Goal: Information Seeking & Learning: Check status

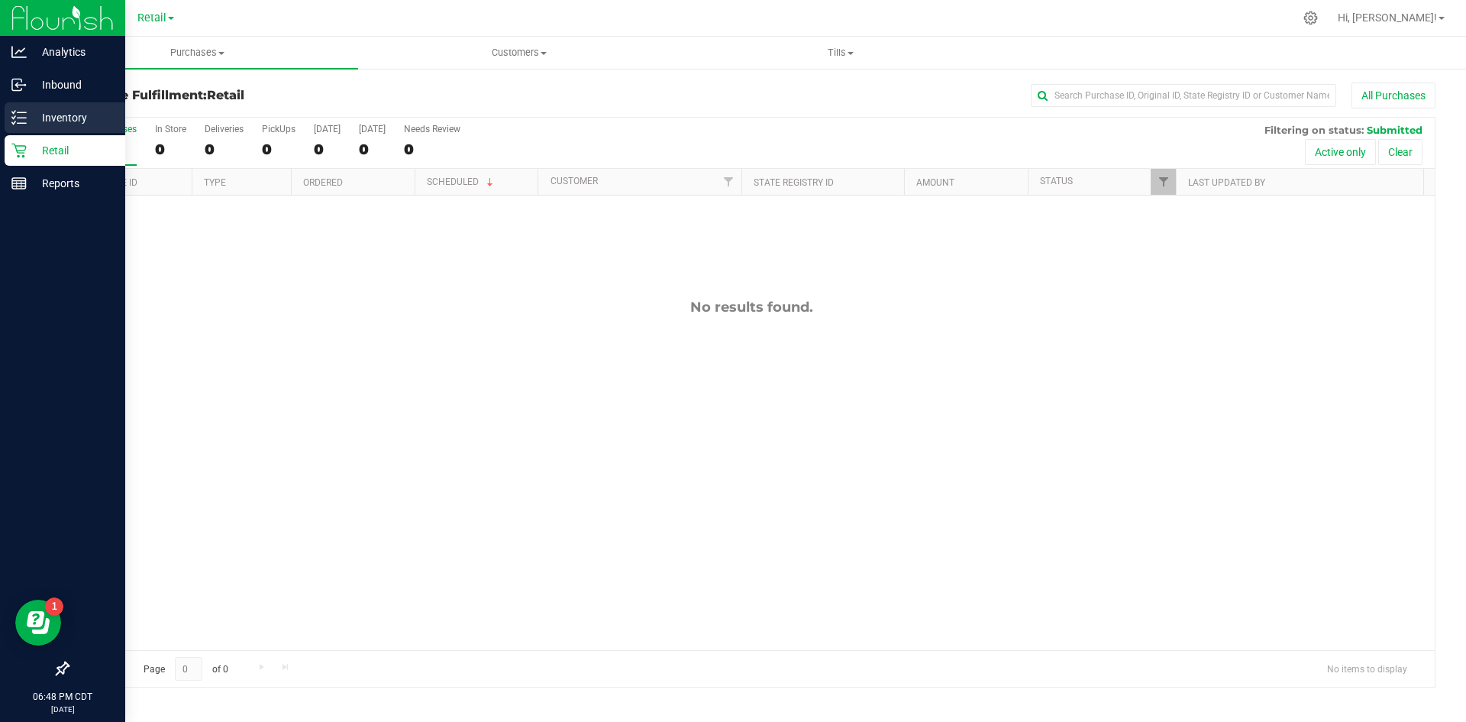
click at [34, 119] on p "Inventory" at bounding box center [73, 117] width 92 height 18
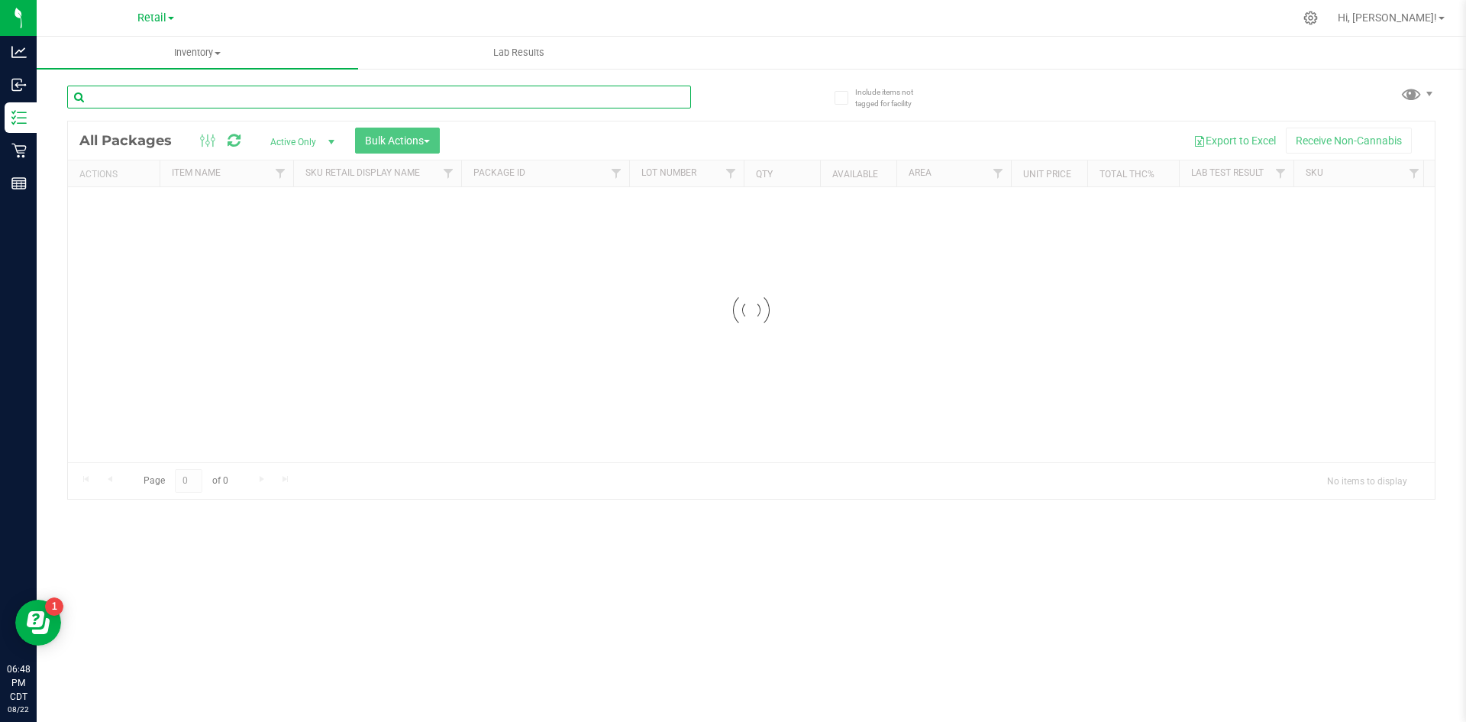
click at [151, 95] on input "text" at bounding box center [379, 97] width 624 height 23
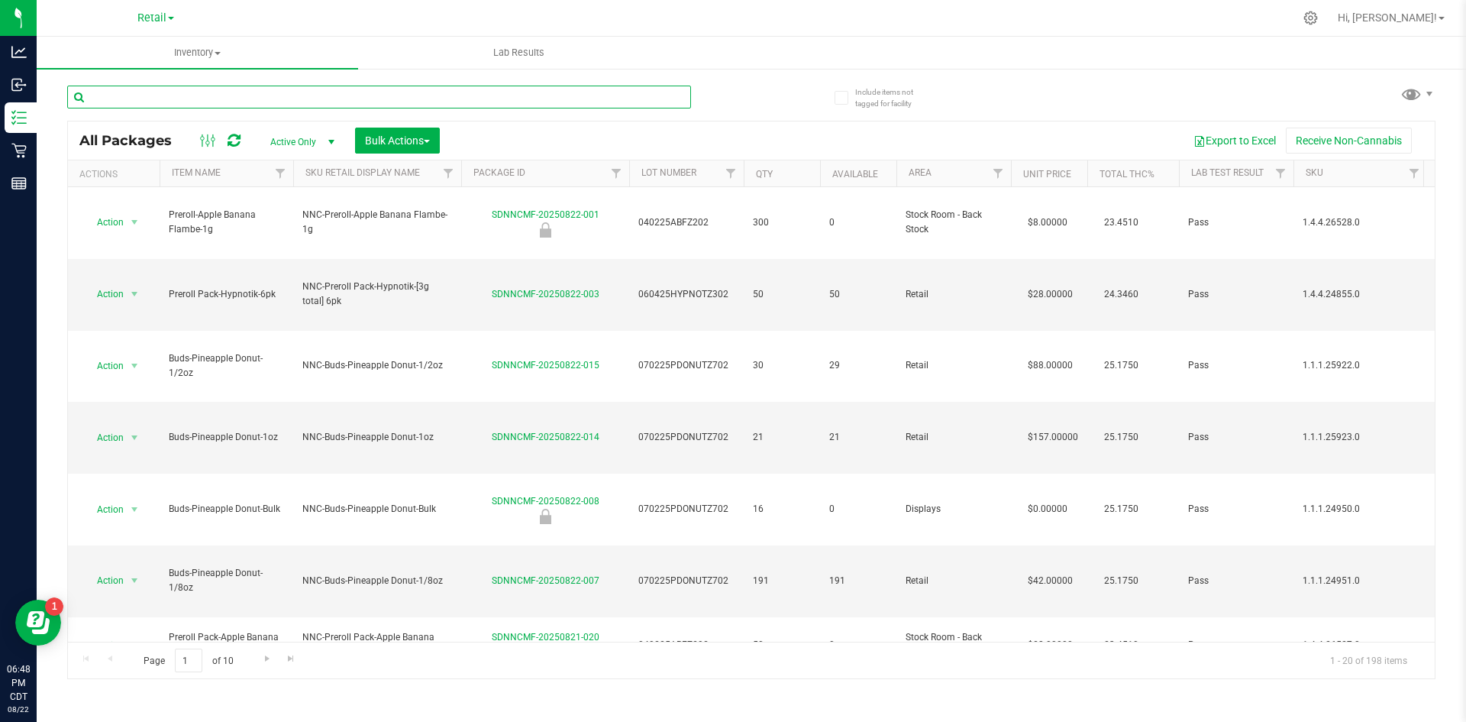
type input "C"
type input "V"
type input "Vape cart-"
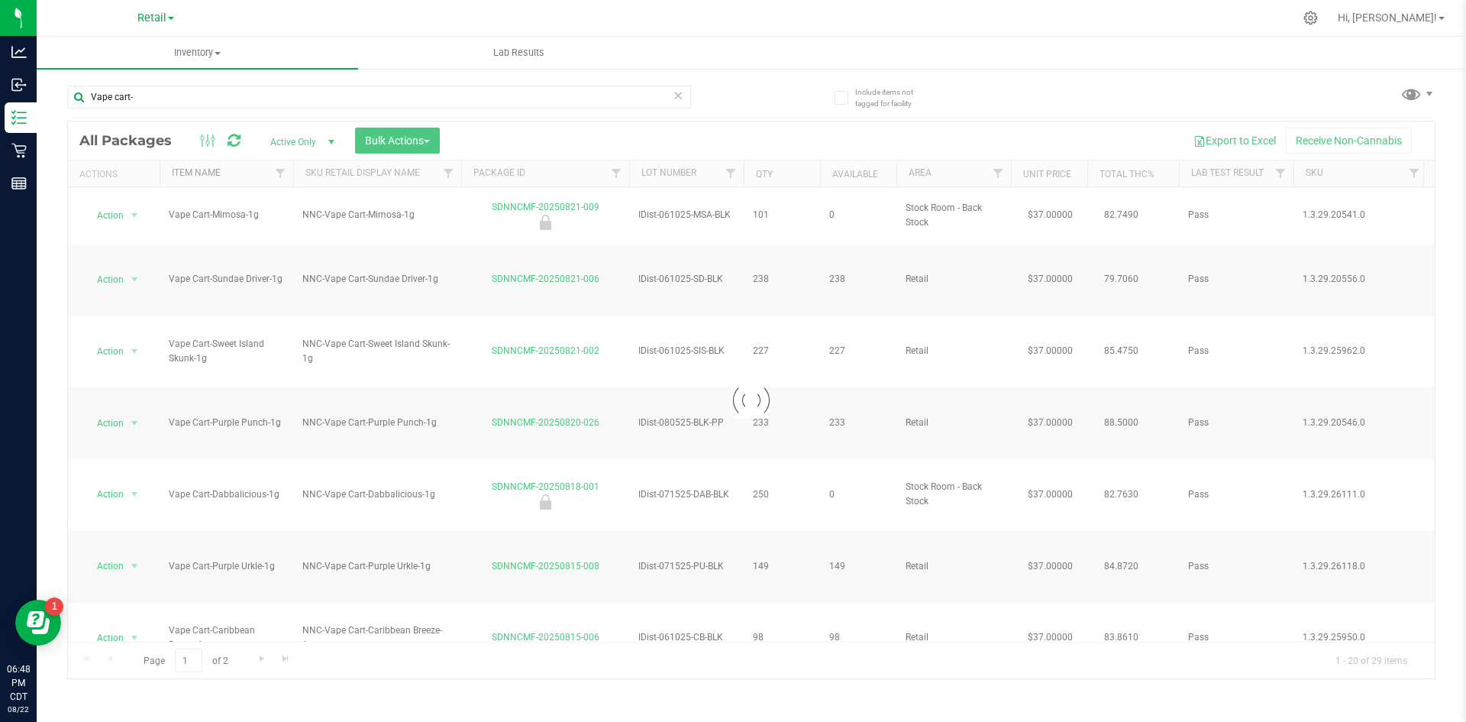
click at [203, 169] on link "Item Name" at bounding box center [196, 172] width 49 height 11
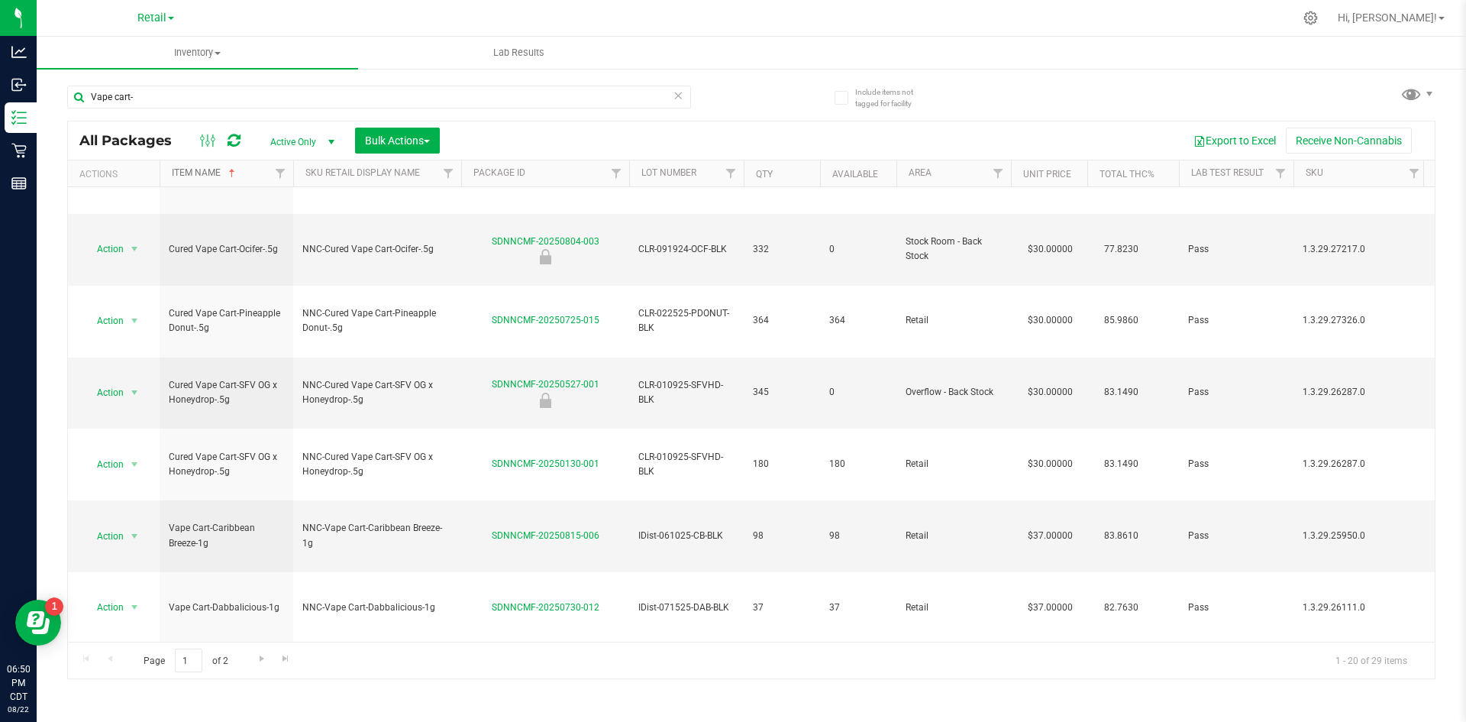
scroll to position [357, 0]
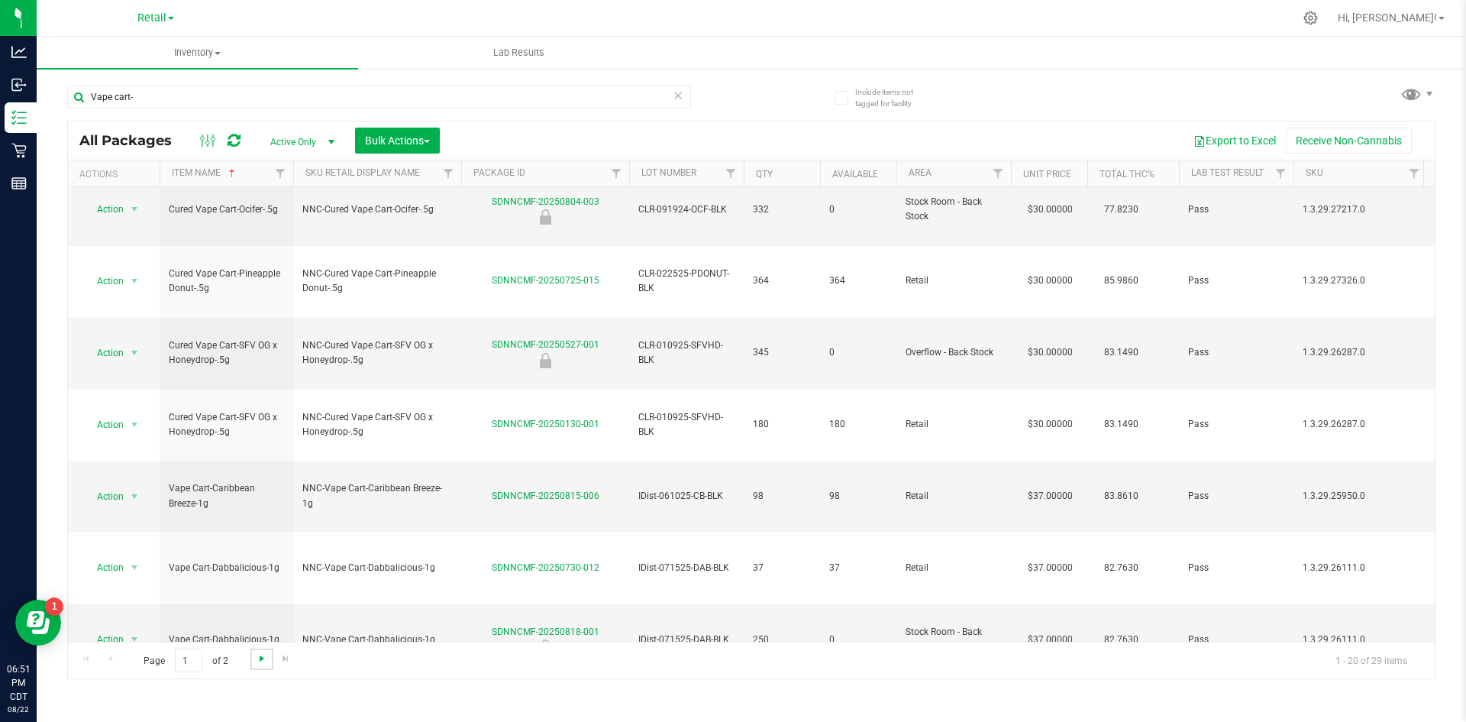
click at [257, 654] on span "Go to the next page" at bounding box center [262, 658] width 12 height 12
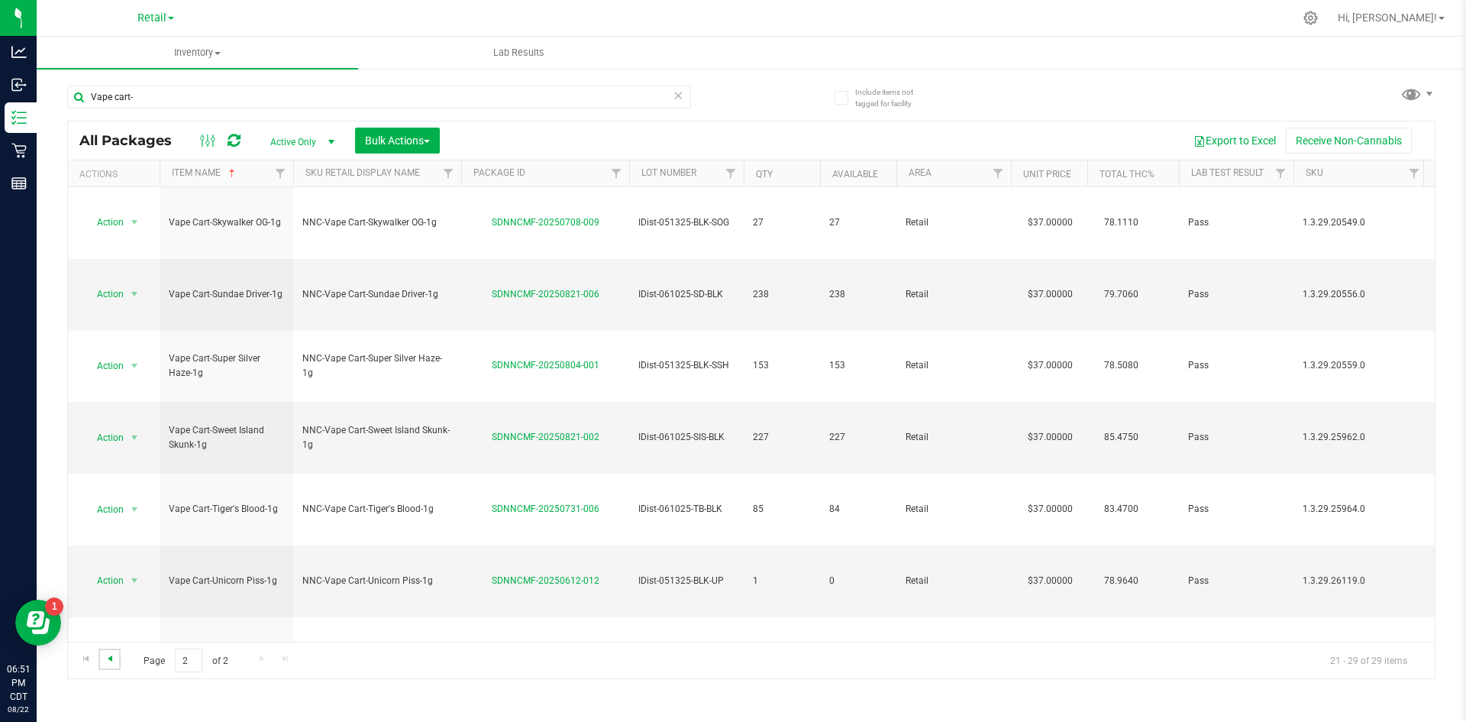
click at [108, 652] on span "Go to the previous page" at bounding box center [110, 658] width 12 height 12
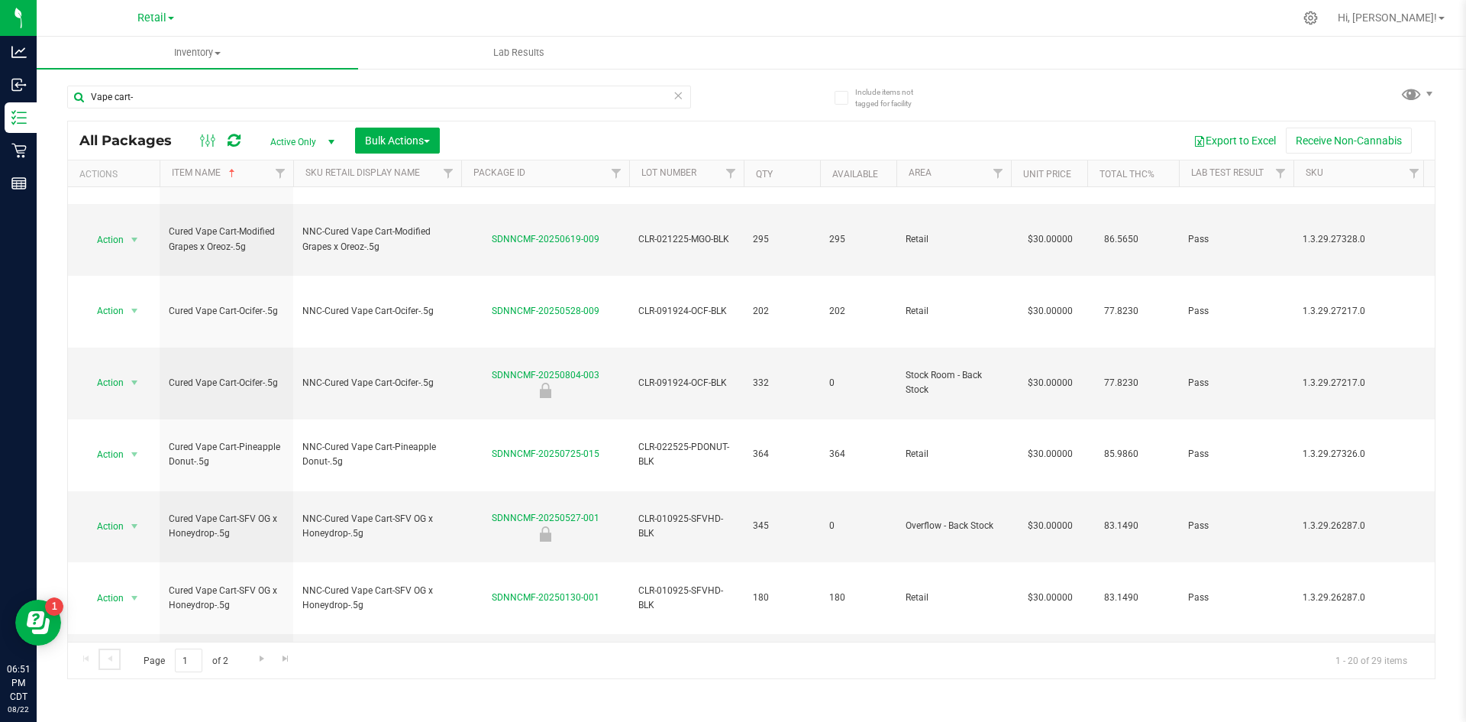
scroll to position [357, 0]
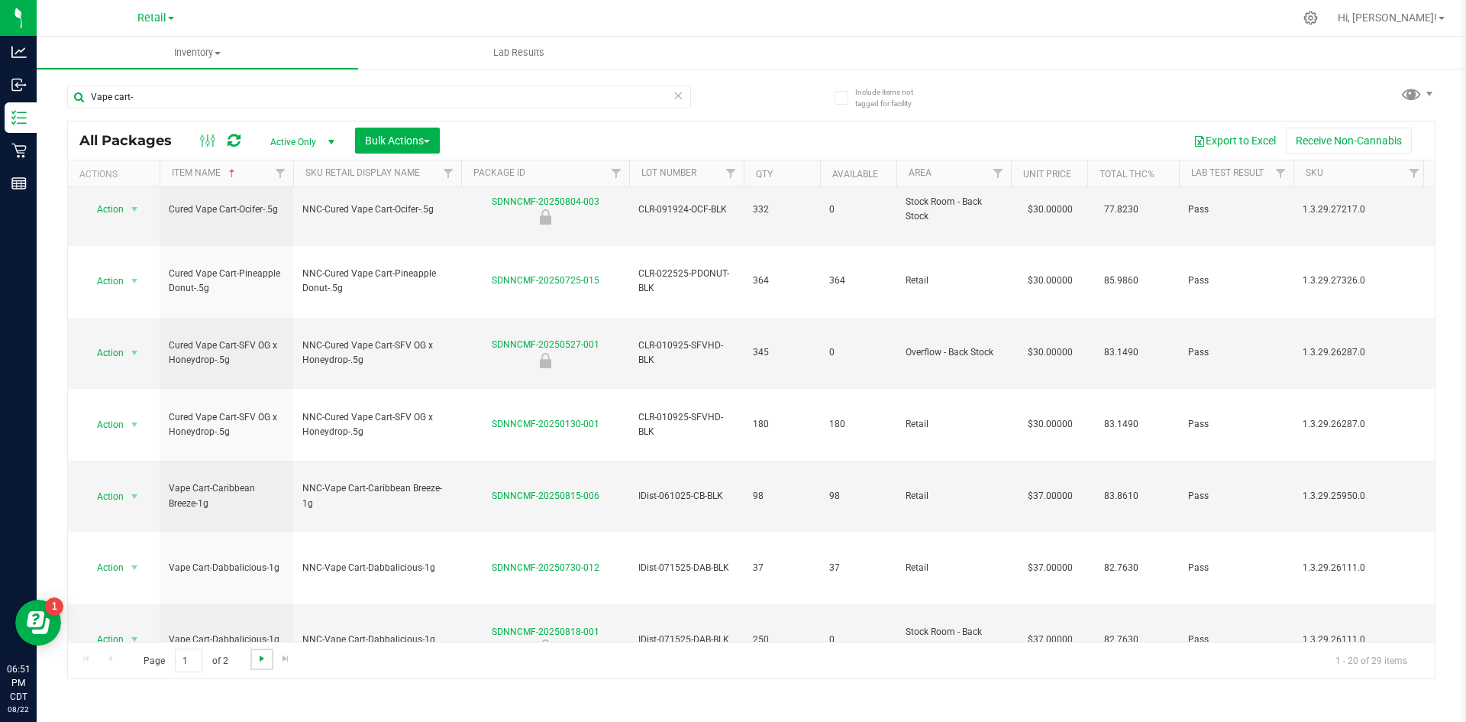
click at [256, 654] on span "Go to the next page" at bounding box center [262, 658] width 12 height 12
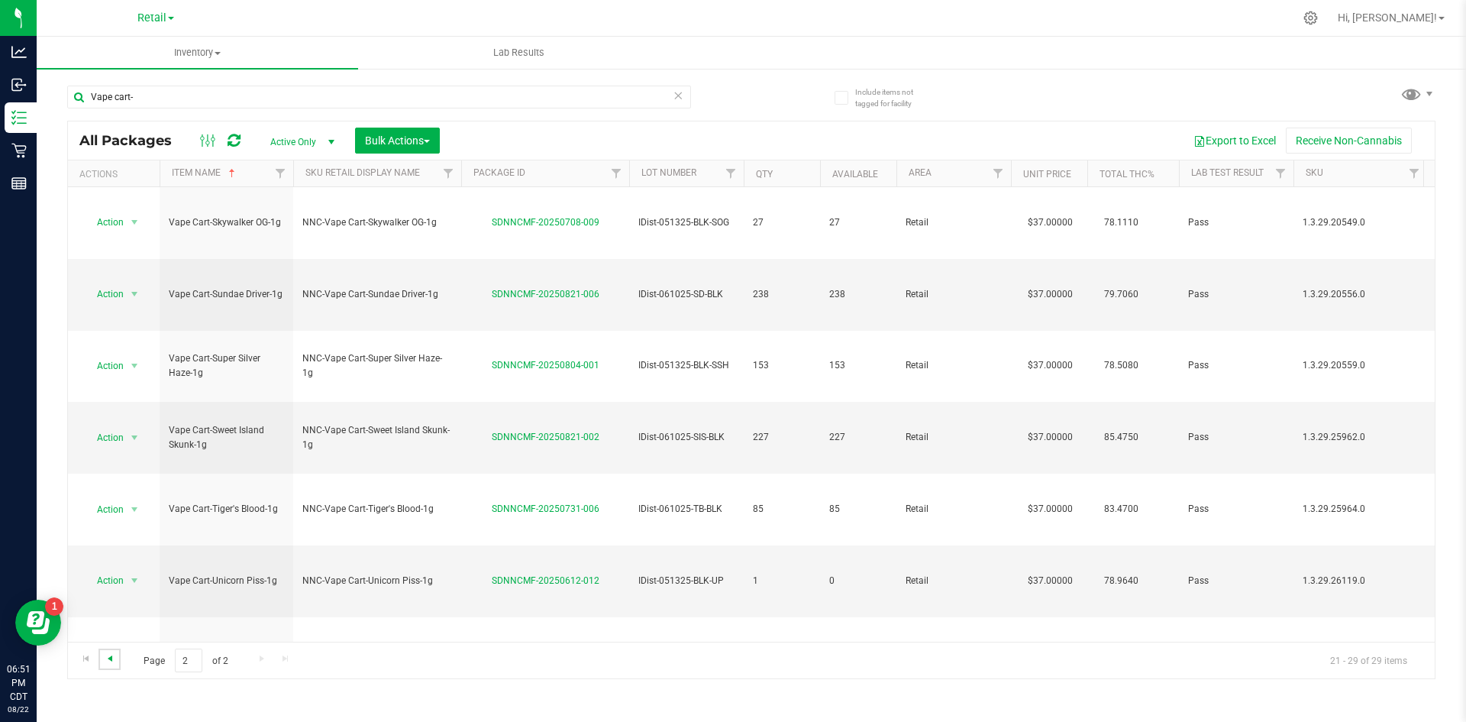
click at [110, 657] on span "Go to the previous page" at bounding box center [110, 658] width 12 height 12
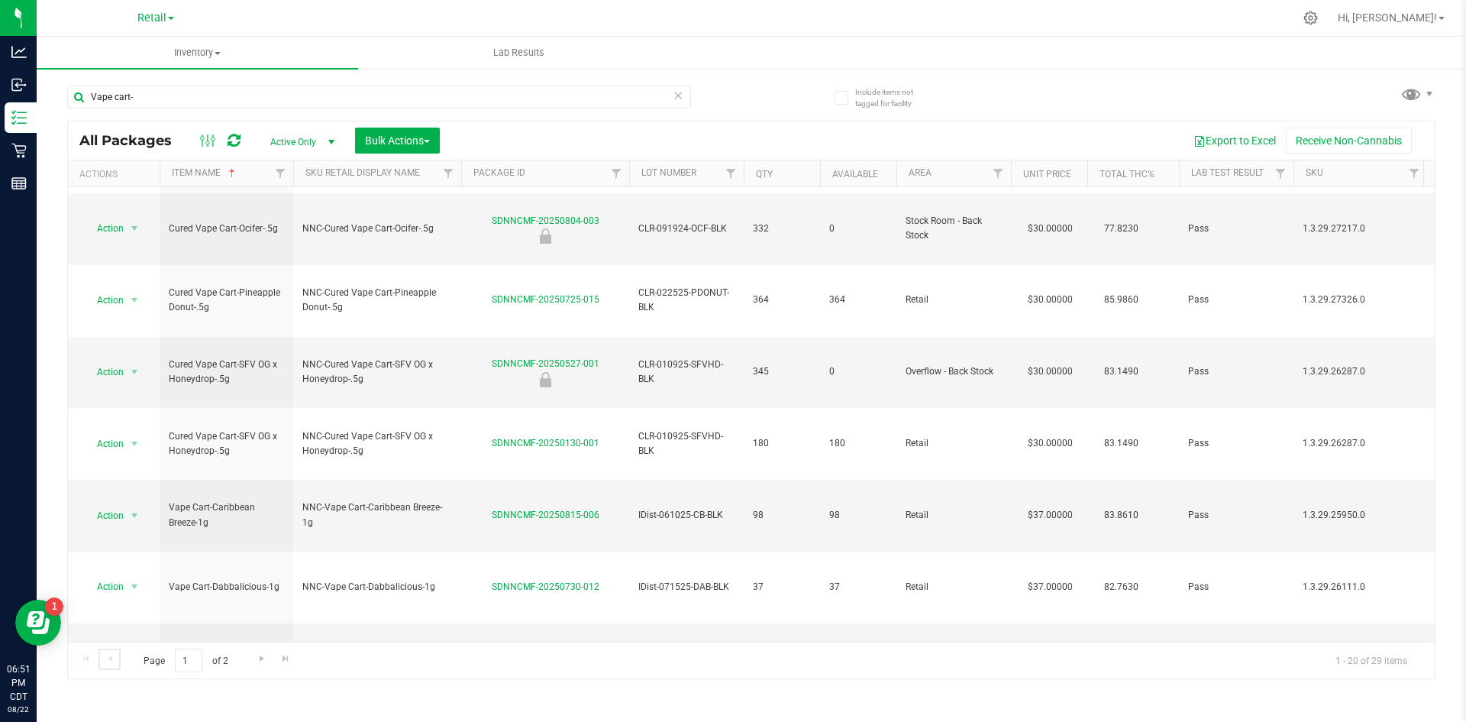
scroll to position [357, 0]
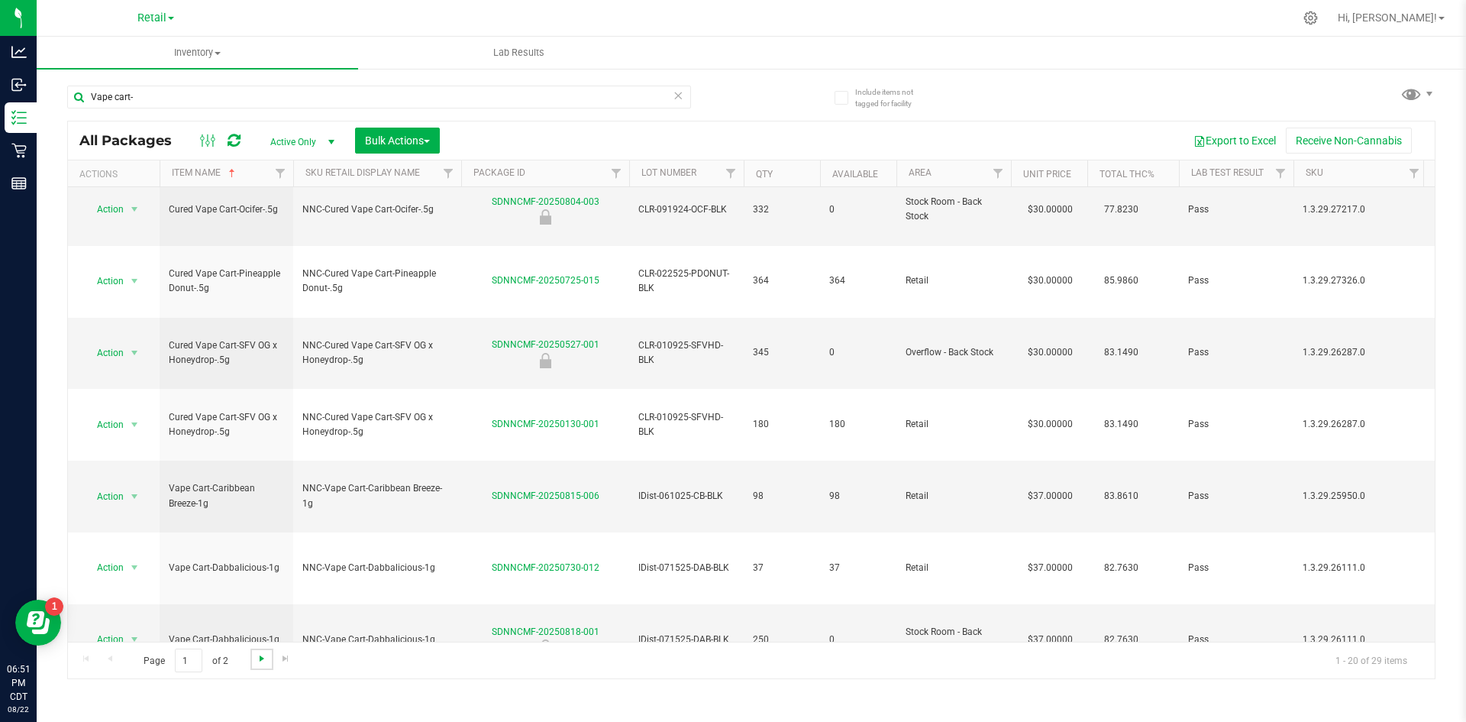
click at [263, 655] on span "Go to the next page" at bounding box center [262, 658] width 12 height 12
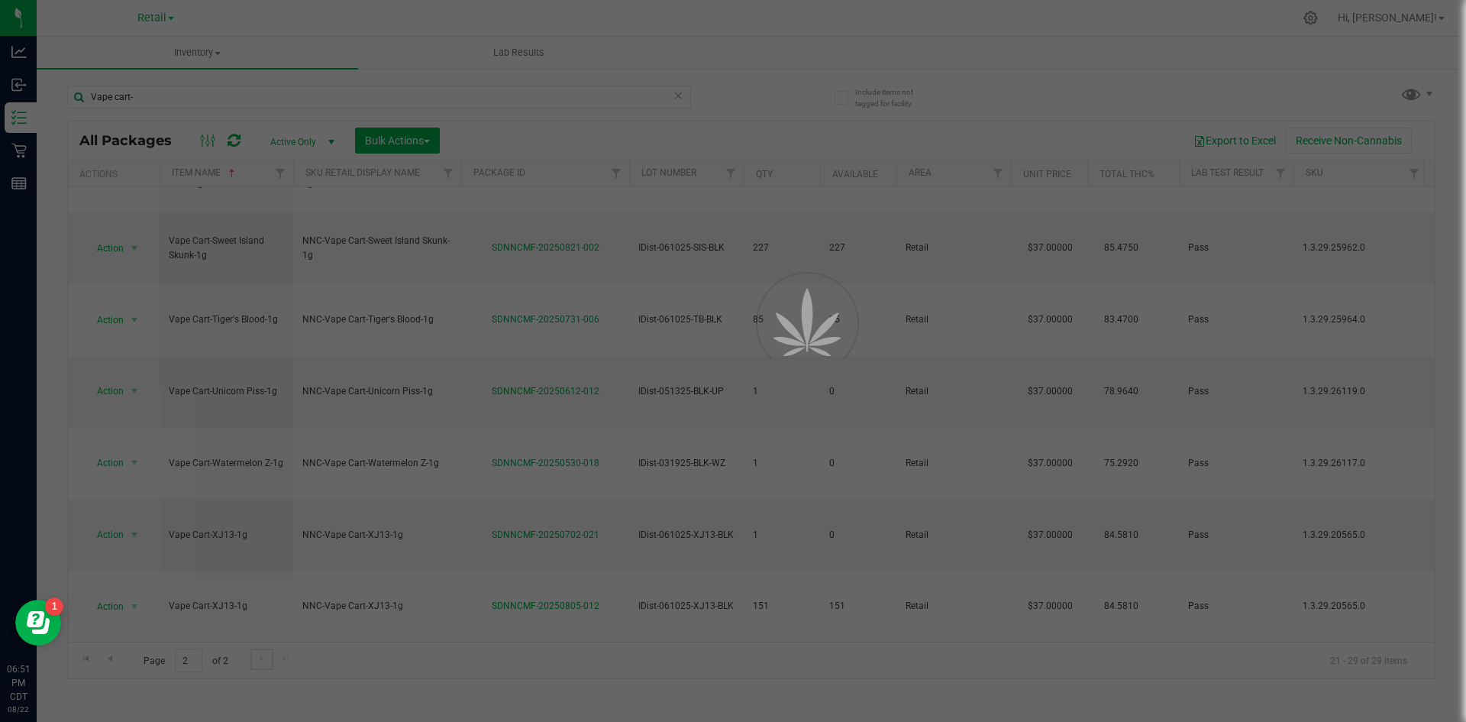
scroll to position [0, 0]
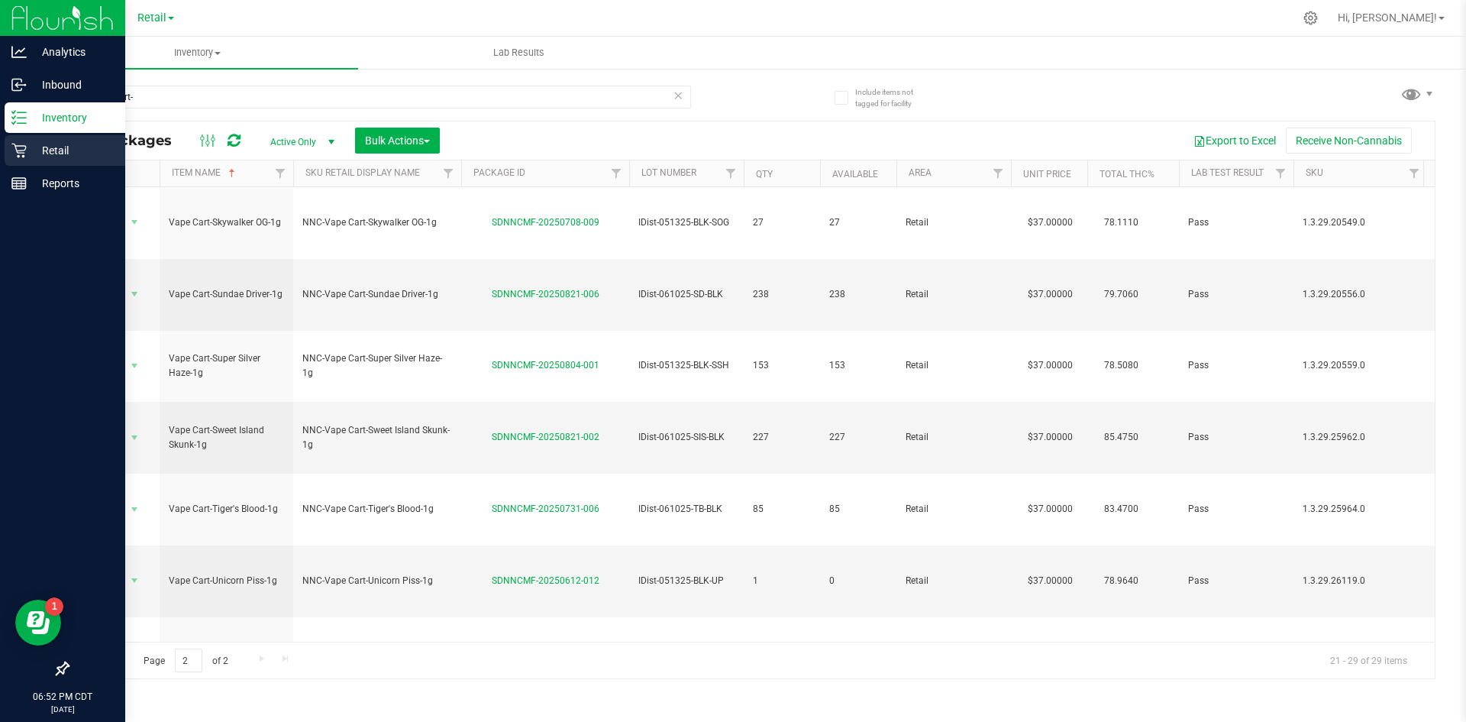
click at [20, 145] on icon at bounding box center [18, 150] width 15 height 15
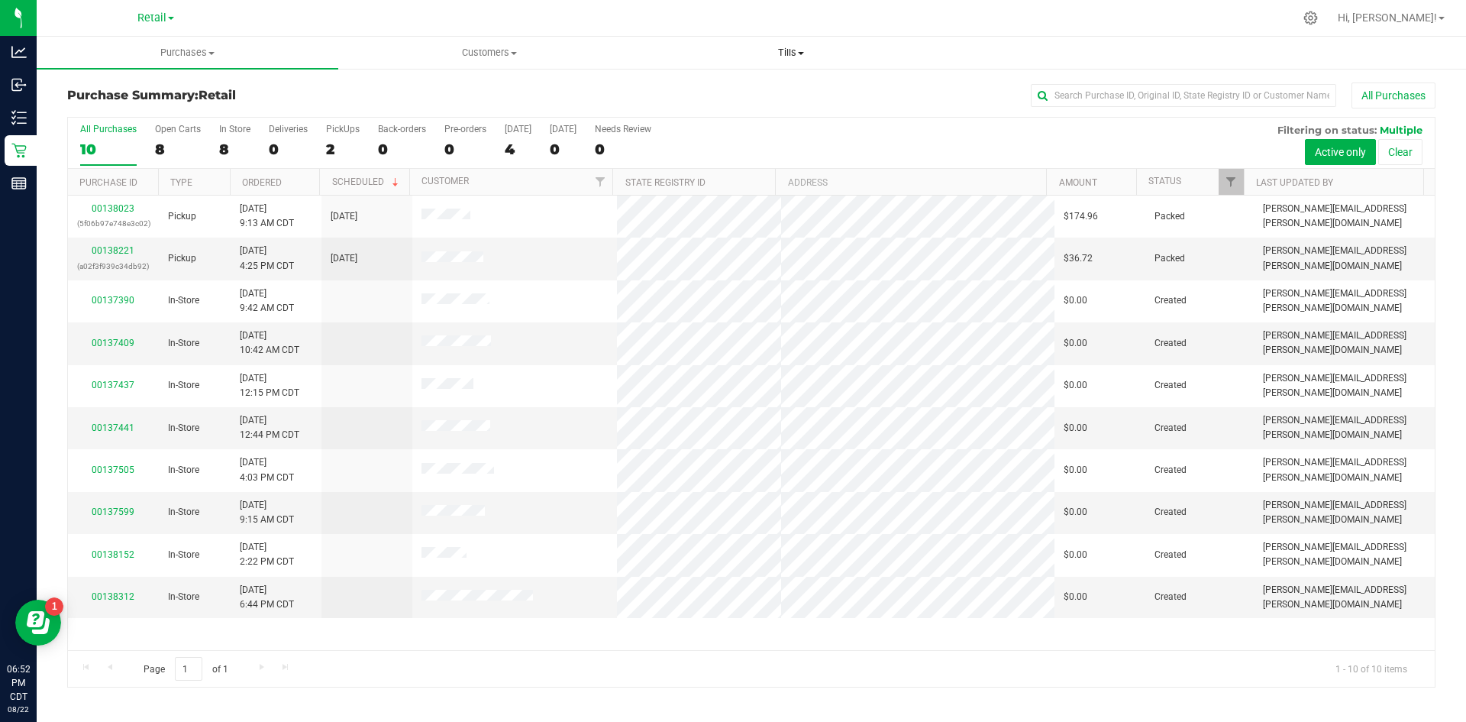
click at [798, 44] on uib-tab-heading "Tills Manage tills" at bounding box center [791, 52] width 300 height 31
click at [797, 89] on li "Manage tills" at bounding box center [791, 92] width 302 height 18
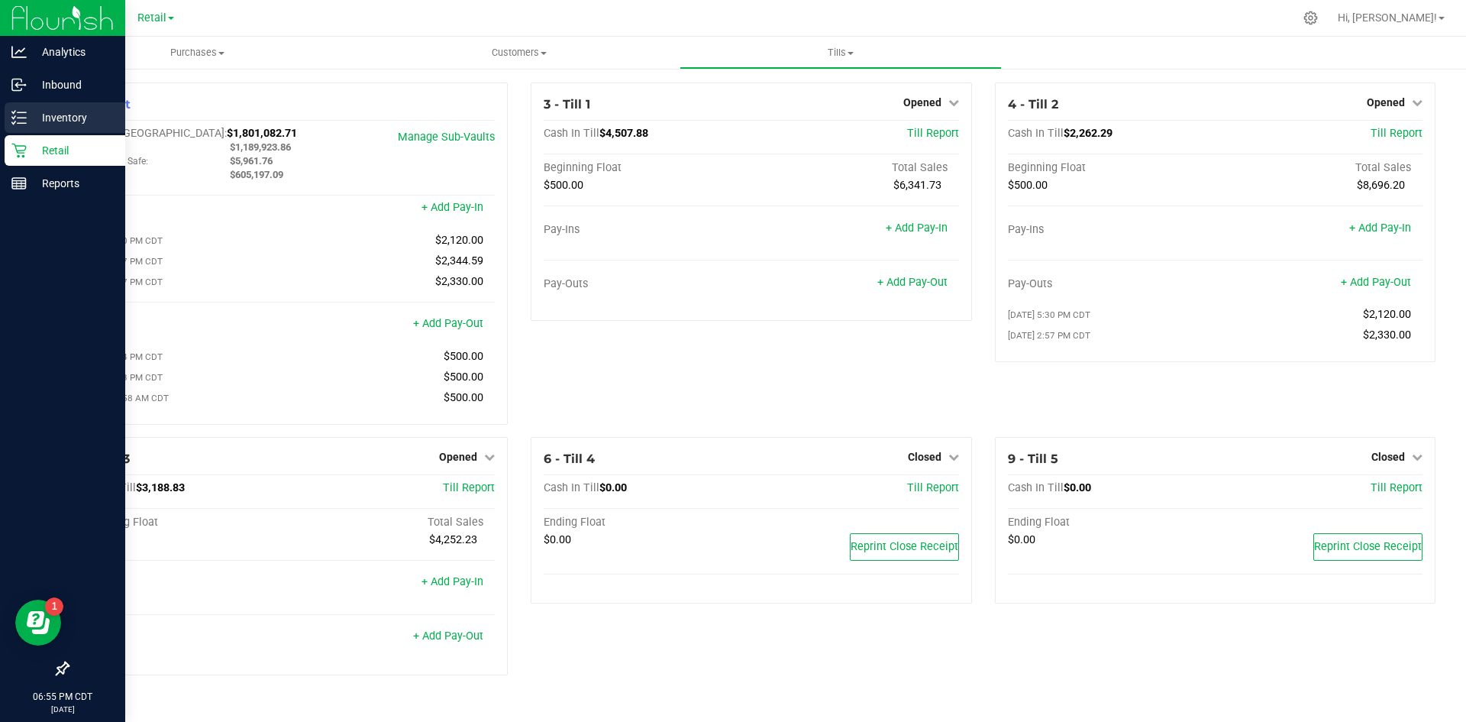
click at [34, 108] on div "Inventory" at bounding box center [65, 117] width 121 height 31
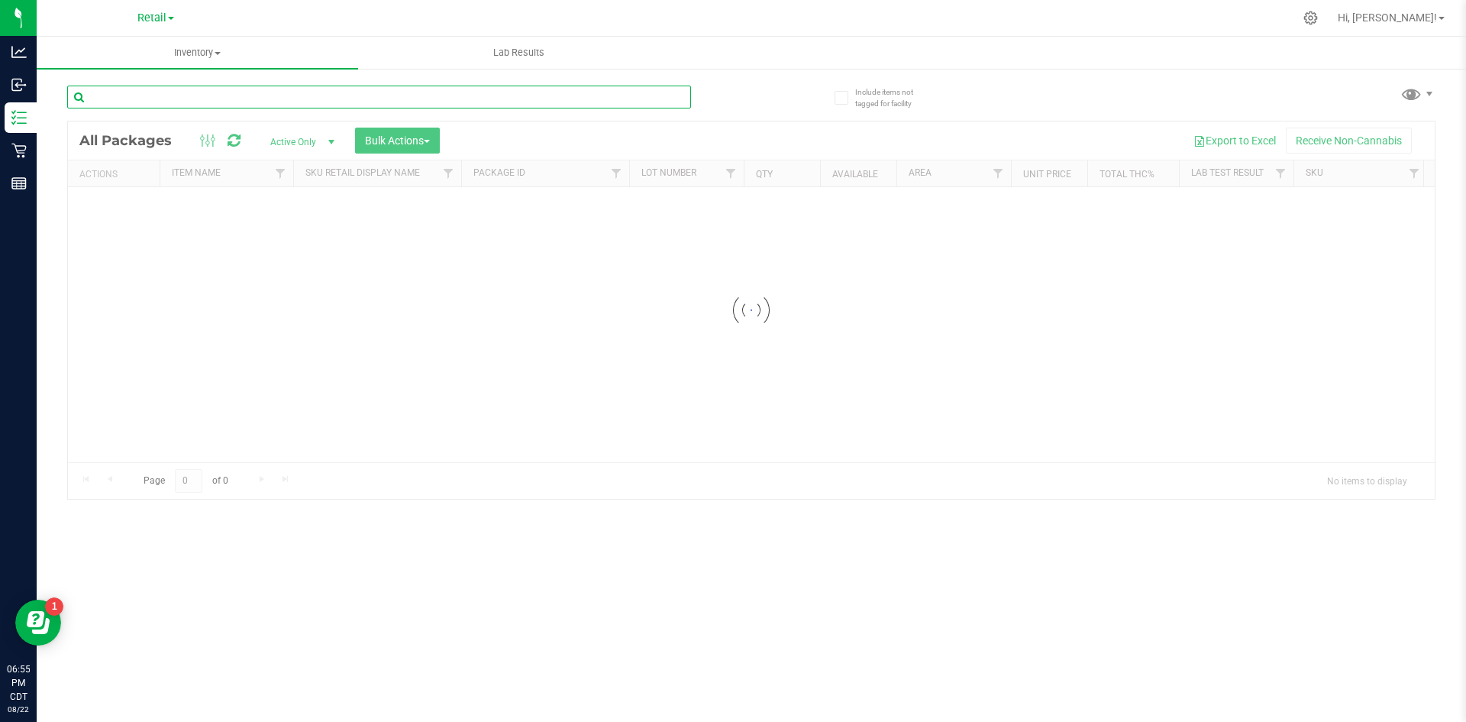
click at [241, 105] on div "Inventory All packages All inventory Waste log Create inventory Lab Results Inc…" at bounding box center [751, 379] width 1429 height 685
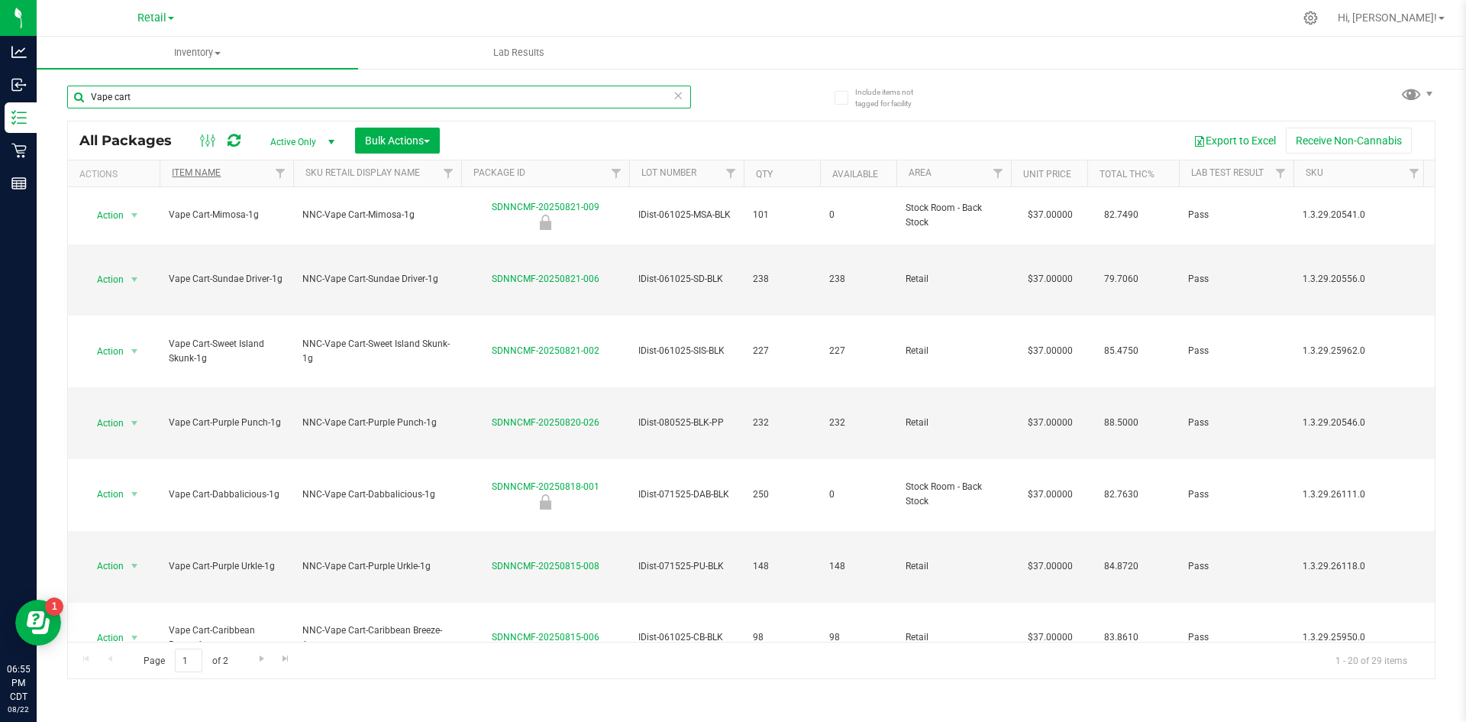
type input "Vape cart"
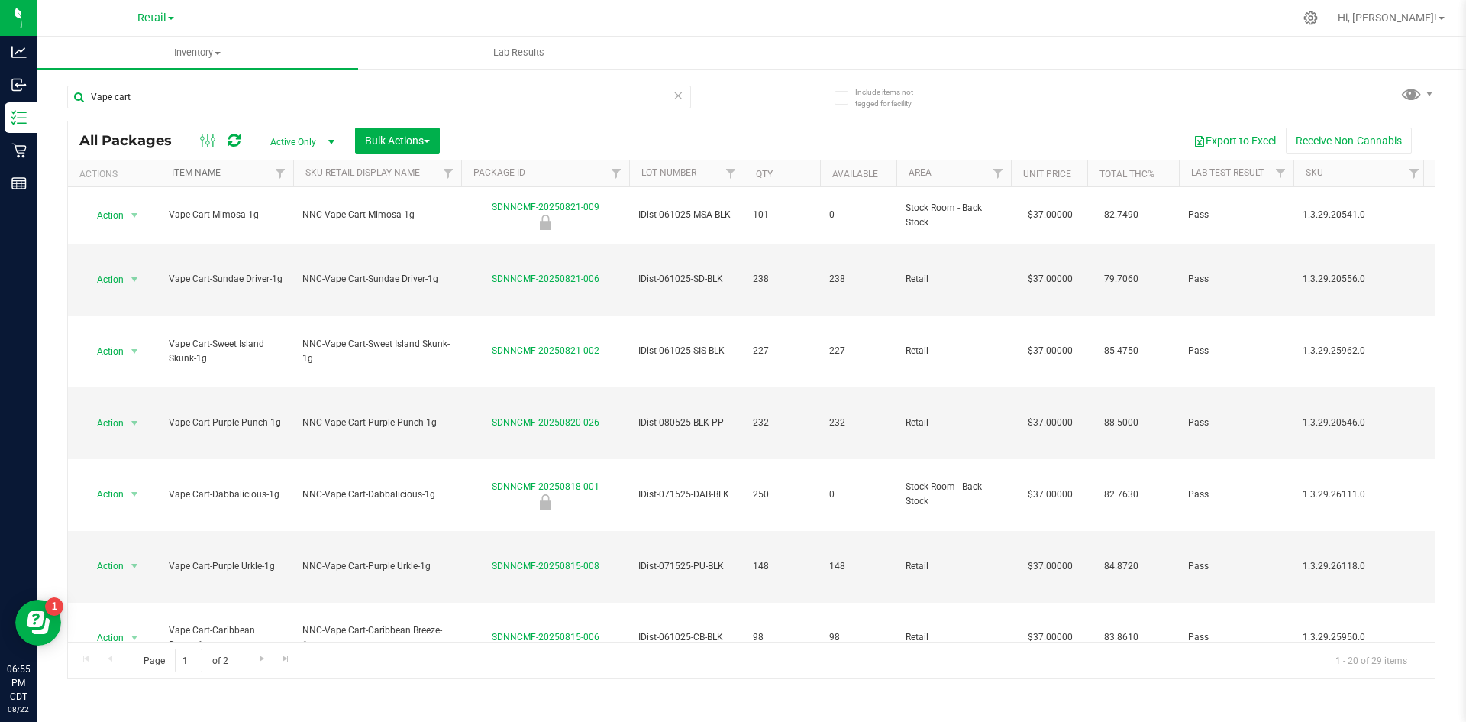
click at [186, 171] on link "Item Name" at bounding box center [196, 172] width 49 height 11
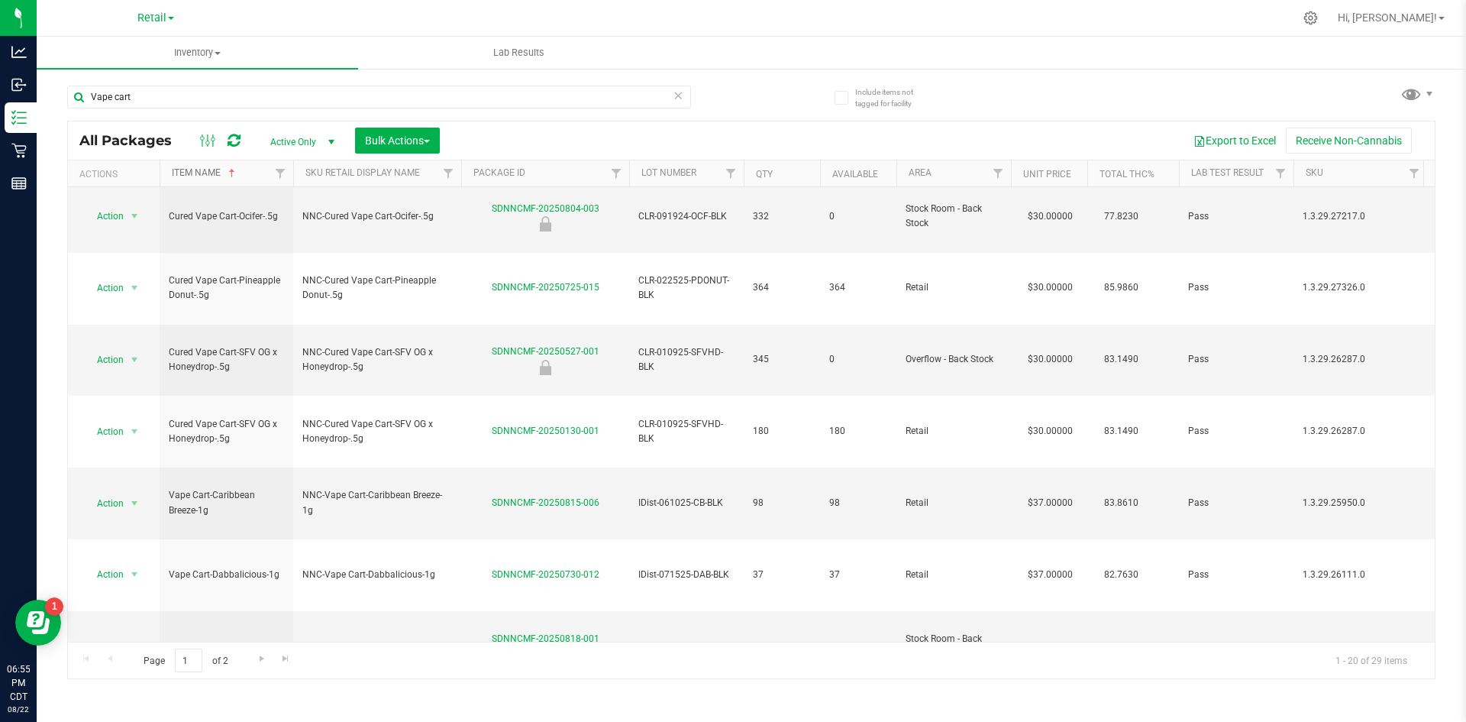
scroll to position [357, 0]
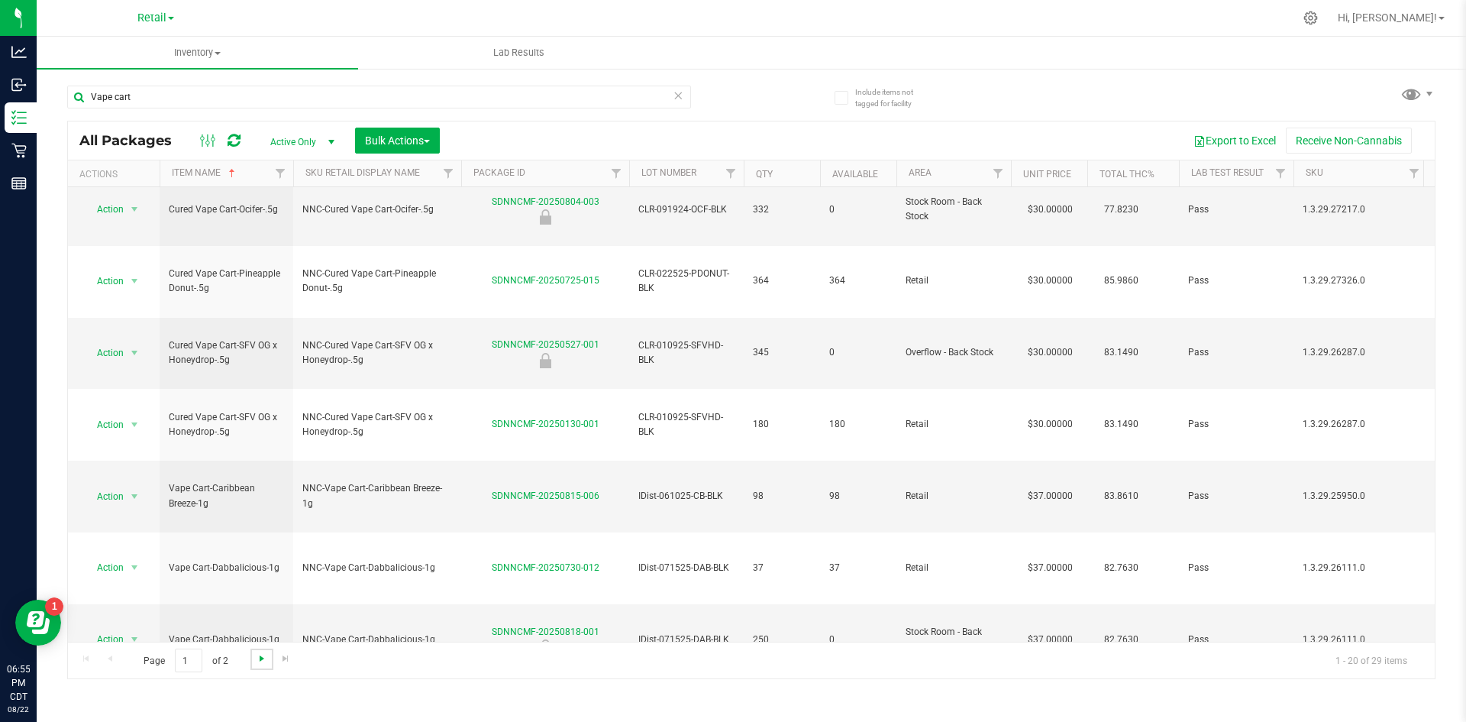
click at [260, 658] on span "Go to the next page" at bounding box center [262, 658] width 12 height 12
